Goal: Task Accomplishment & Management: Understand process/instructions

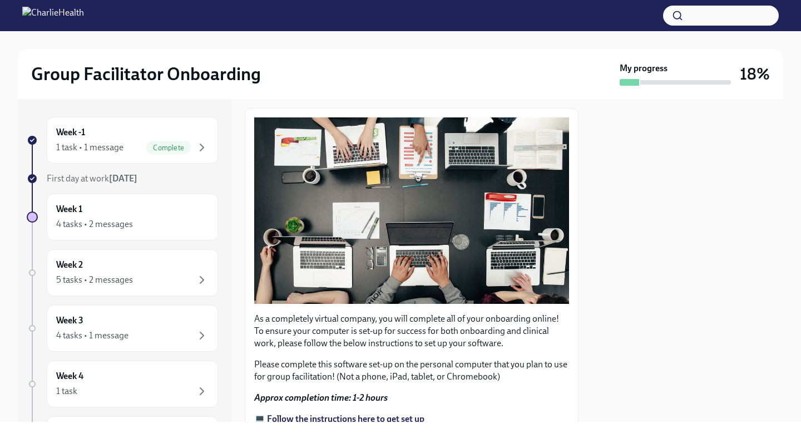
scroll to position [324, 0]
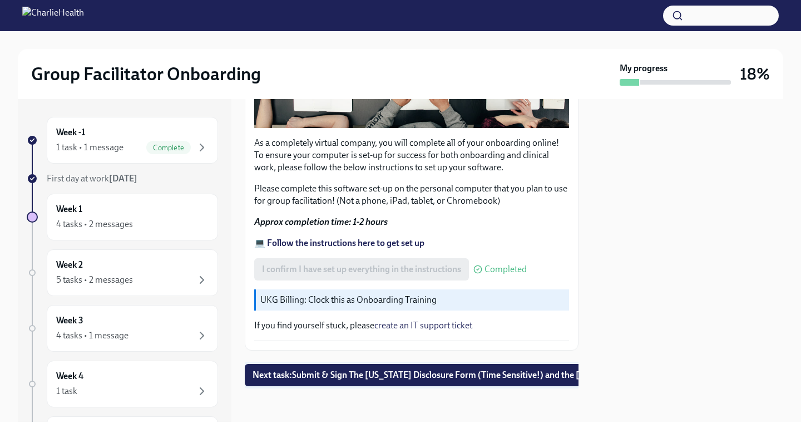
click at [400, 369] on span "Next task : Submit & Sign The [US_STATE] Disclosure Form (Time Sensitive!) and …" at bounding box center [473, 374] width 443 height 11
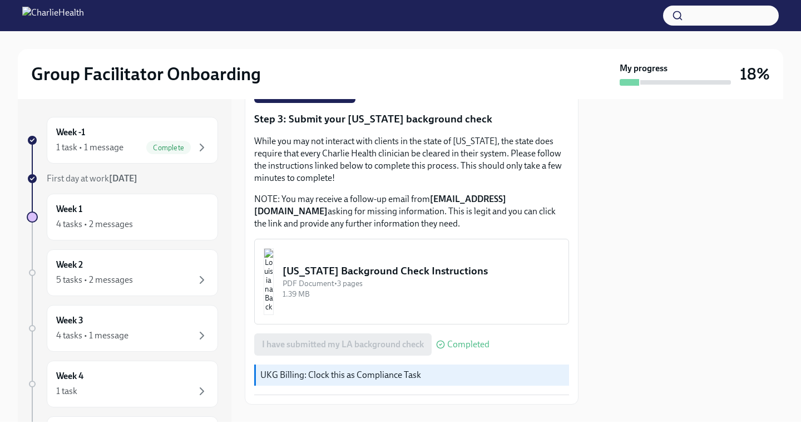
scroll to position [379, 0]
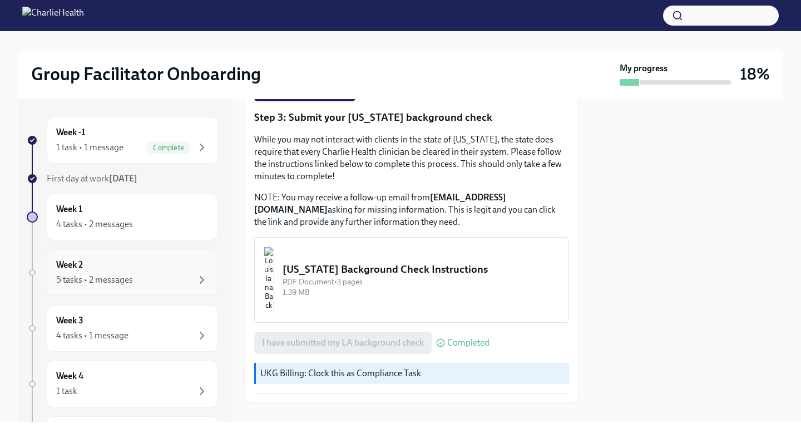
click at [102, 270] on div "Week 2 5 tasks • 2 messages" at bounding box center [132, 272] width 152 height 28
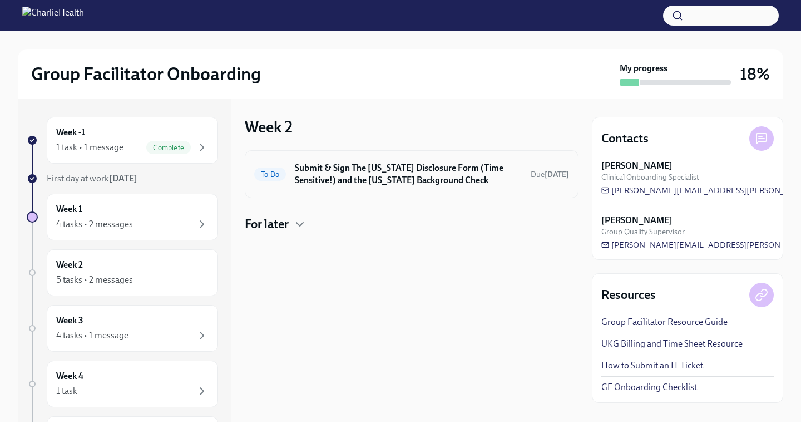
click at [304, 173] on h6 "Submit & Sign The [US_STATE] Disclosure Form (Time Sensitive!) and the [US_STAT…" at bounding box center [408, 174] width 227 height 24
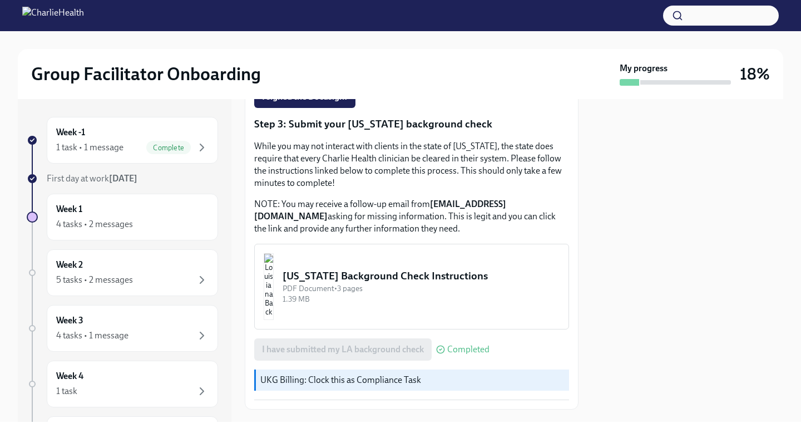
scroll to position [379, 0]
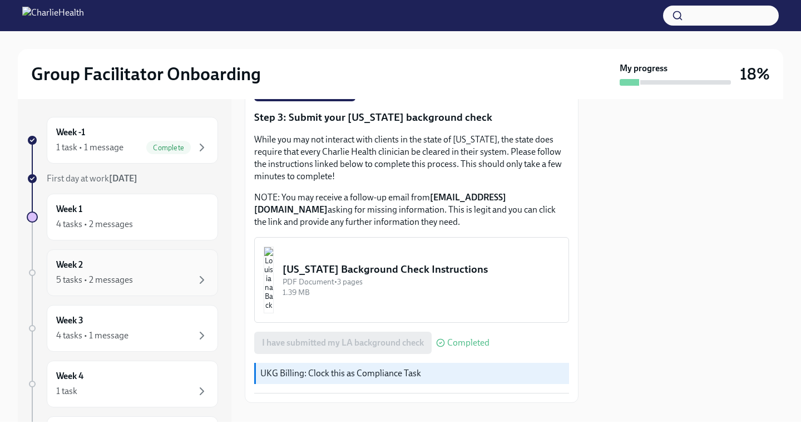
click at [131, 277] on div "5 tasks • 2 messages" at bounding box center [94, 280] width 77 height 12
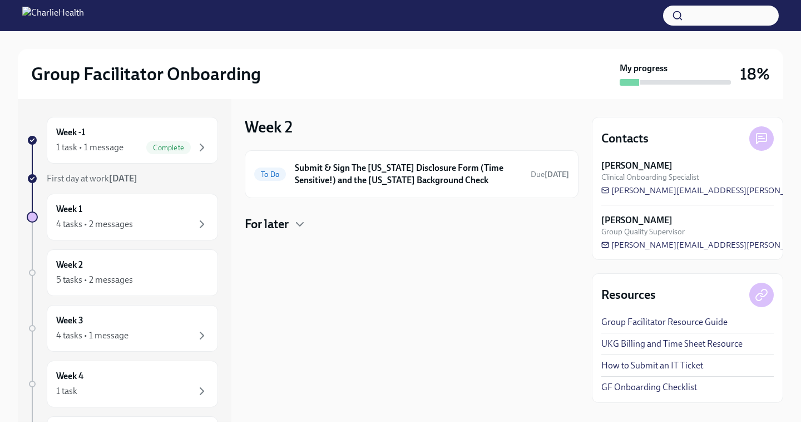
click at [281, 227] on h4 "For later" at bounding box center [267, 224] width 44 height 17
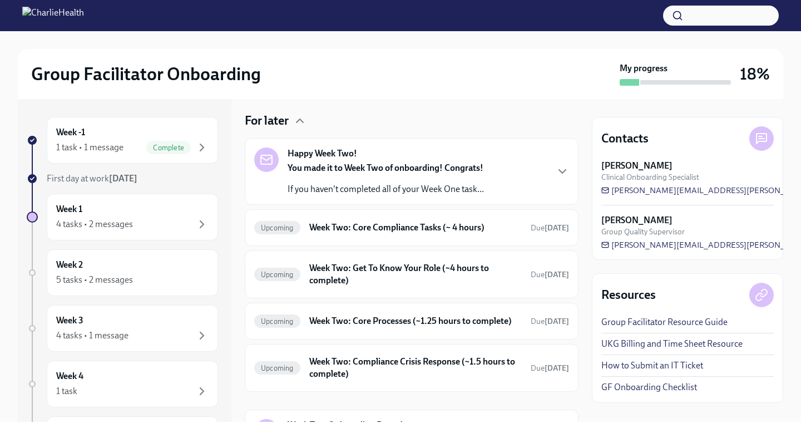
scroll to position [153, 0]
